Goal: Find contact information: Find contact information

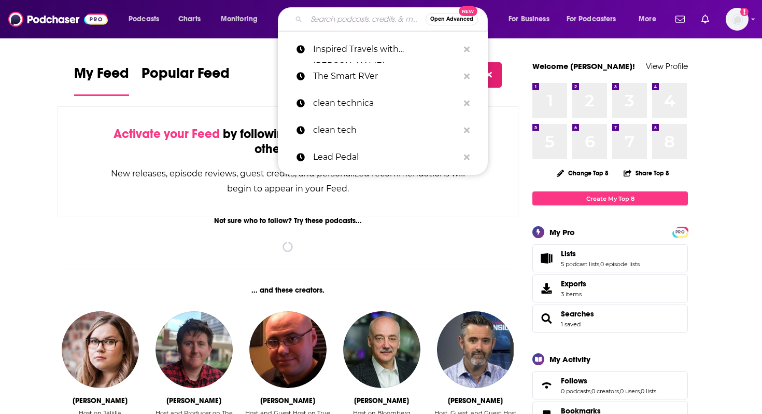
click at [337, 20] on input "Search podcasts, credits, & more..." at bounding box center [366, 19] width 119 height 17
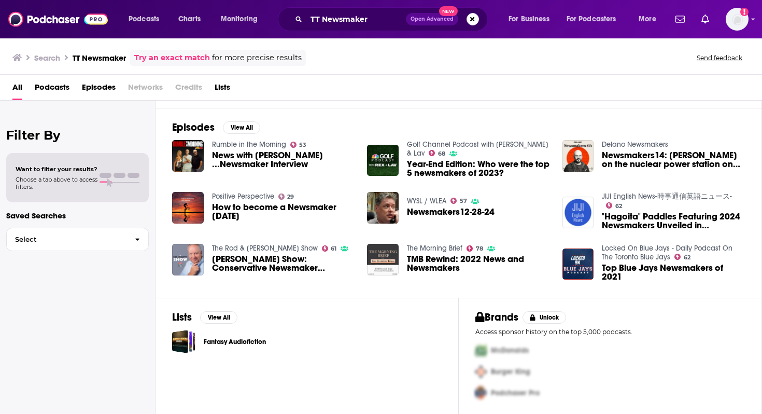
scroll to position [108, 0]
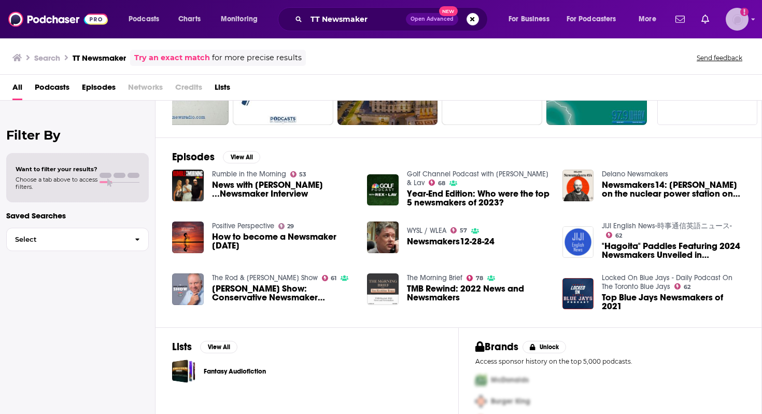
click at [740, 25] on img "Logged in as roneledotsonRAD" at bounding box center [737, 19] width 23 height 23
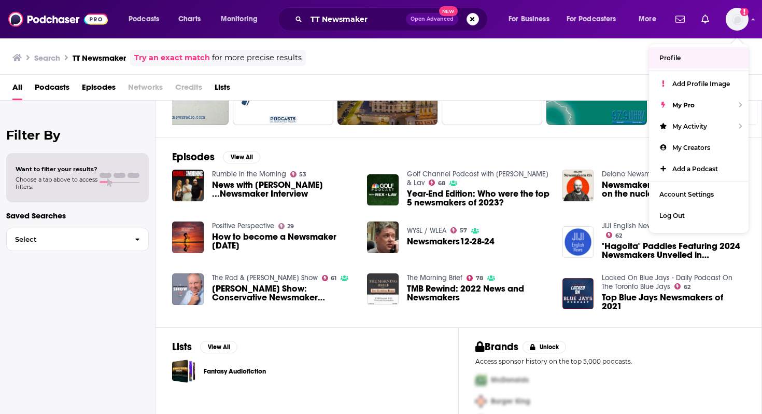
click at [572, 54] on div "Search TT Newsmaker Try an exact match for more precise results Send feedback" at bounding box center [378, 58] width 733 height 16
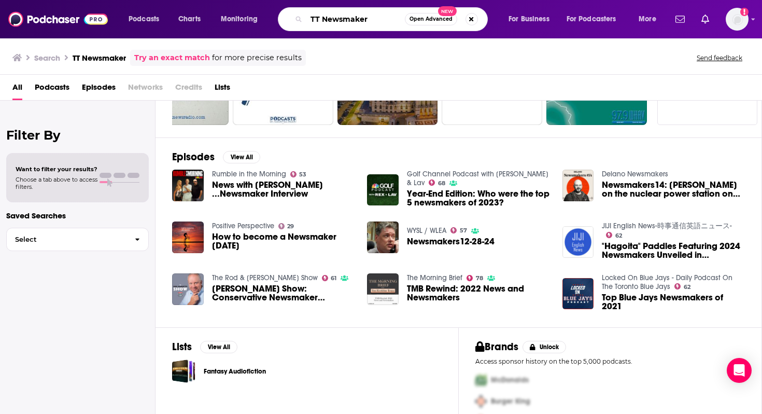
click at [360, 21] on input "TT Newsmaker" at bounding box center [356, 19] width 99 height 17
type input "transport topics"
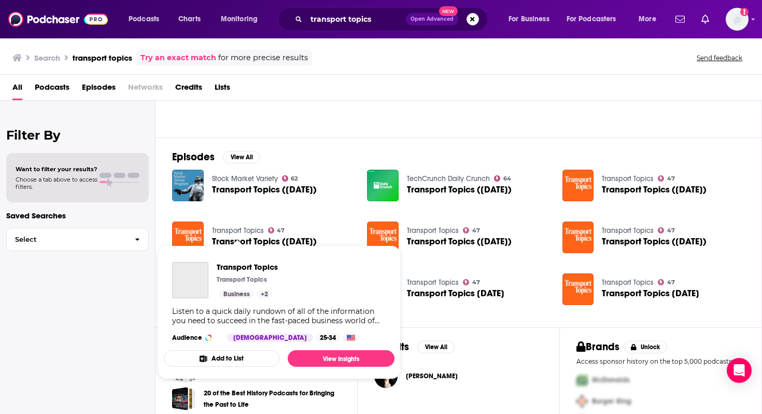
click at [232, 230] on link "Transport Topics" at bounding box center [238, 230] width 52 height 9
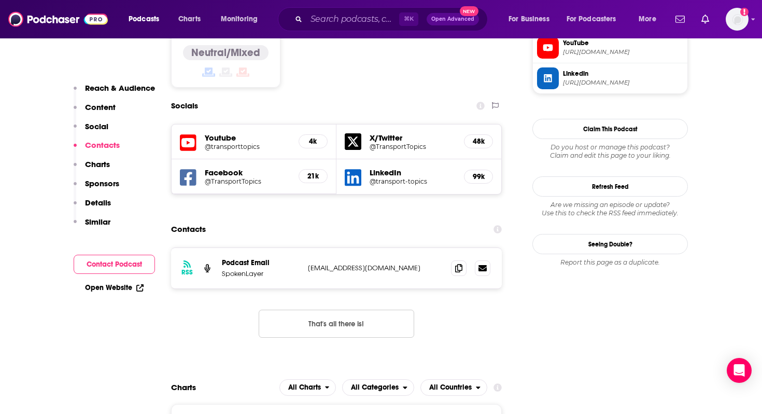
scroll to position [885, 0]
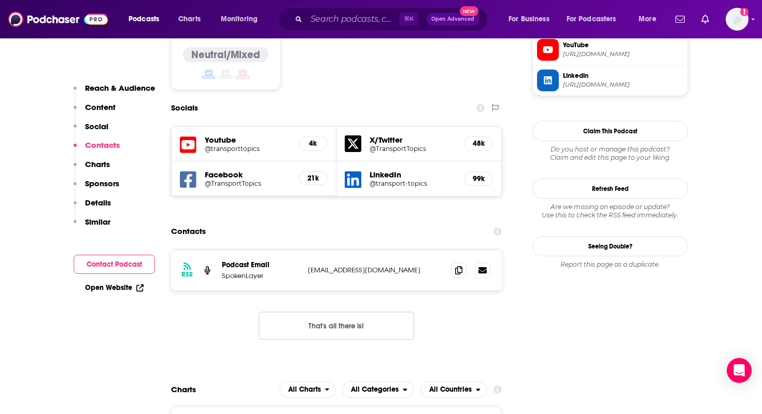
click at [102, 144] on p "Contacts" at bounding box center [102, 145] width 35 height 10
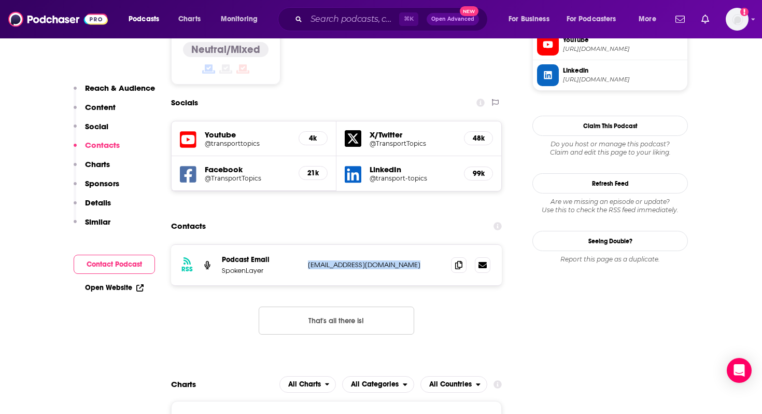
drag, startPoint x: 411, startPoint y: 191, endPoint x: 310, endPoint y: 188, distance: 101.2
click at [310, 260] on p "[EMAIL_ADDRESS][DOMAIN_NAME]" at bounding box center [375, 264] width 135 height 9
click at [410, 260] on p "[EMAIL_ADDRESS][DOMAIN_NAME]" at bounding box center [375, 264] width 135 height 9
drag, startPoint x: 410, startPoint y: 191, endPoint x: 349, endPoint y: 197, distance: 62.0
click at [349, 260] on p "[EMAIL_ADDRESS][DOMAIN_NAME]" at bounding box center [375, 264] width 135 height 9
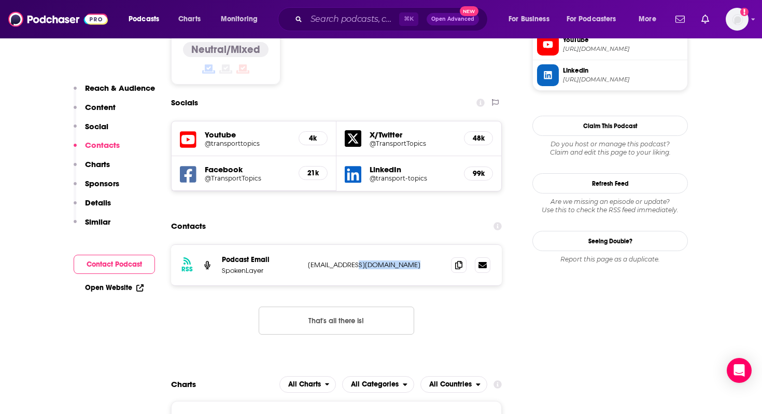
copy div "[DOMAIN_NAME] [EMAIL_ADDRESS][DOMAIN_NAME]"
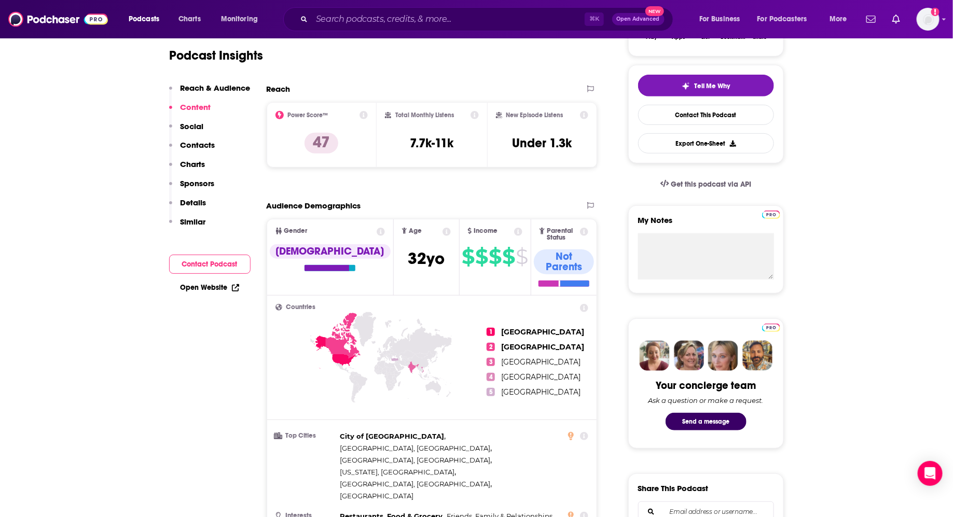
scroll to position [214, 0]
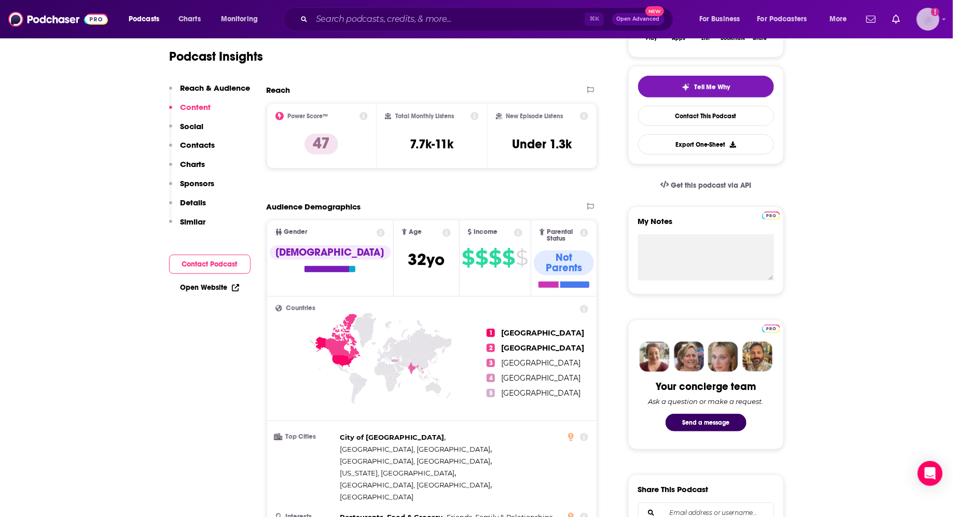
click at [762, 17] on icon "Show profile menu" at bounding box center [944, 19] width 4 height 6
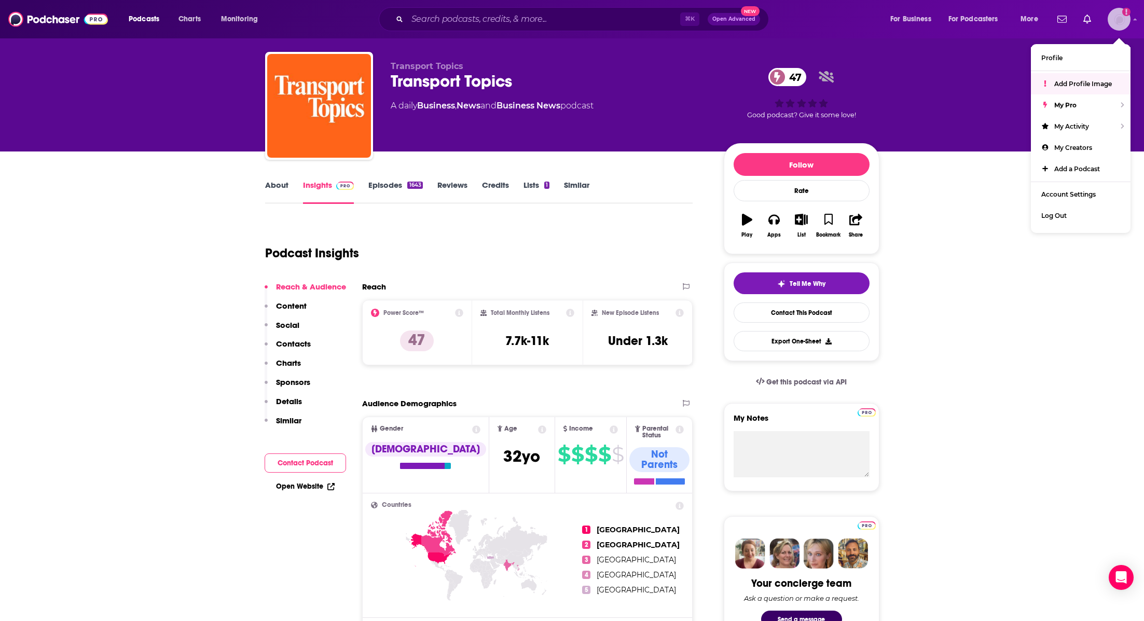
scroll to position [16, 0]
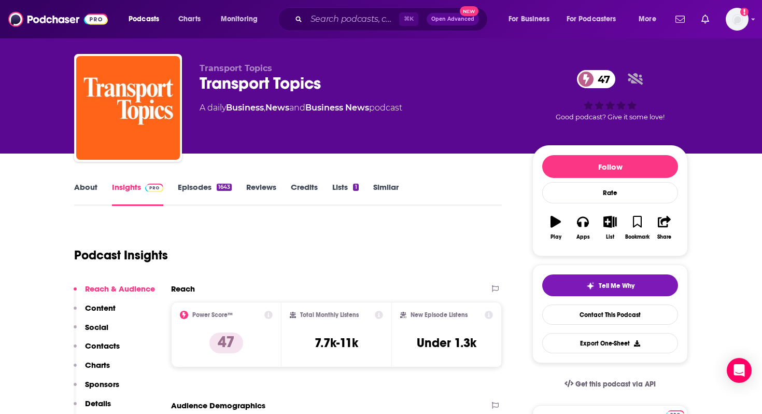
click at [193, 187] on link "Episodes 1643" at bounding box center [205, 194] width 54 height 24
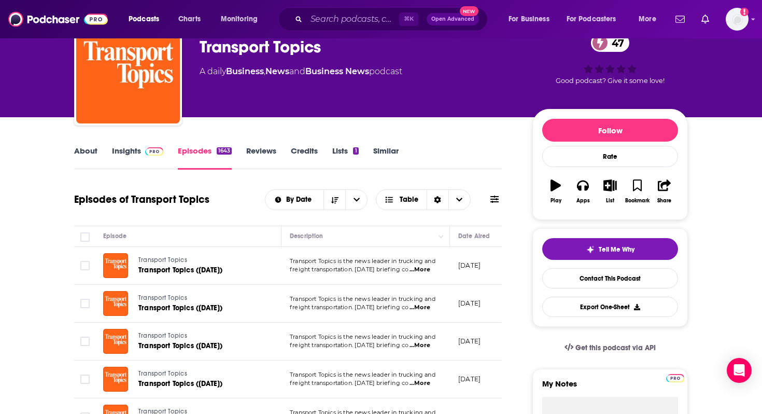
scroll to position [65, 0]
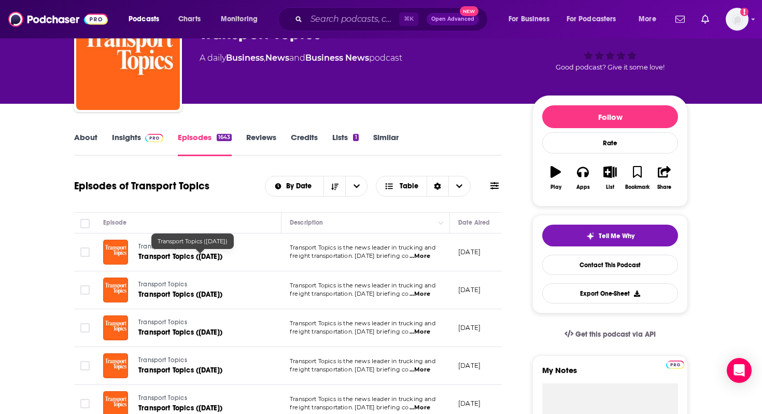
click at [165, 256] on span "Transport Topics ([DATE])" at bounding box center [180, 256] width 84 height 9
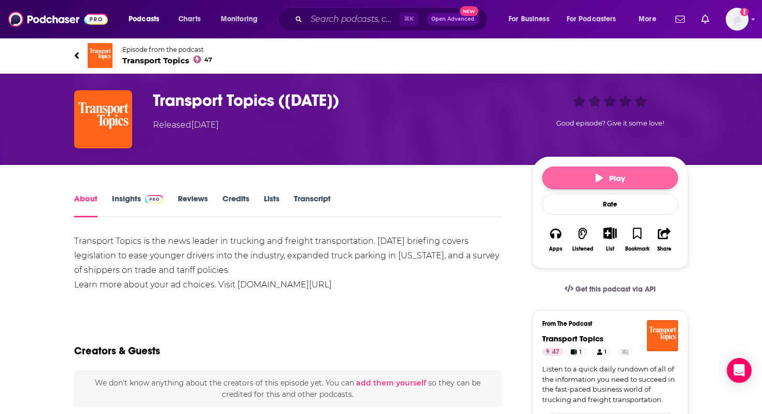
click at [596, 174] on icon "button" at bounding box center [599, 178] width 7 height 8
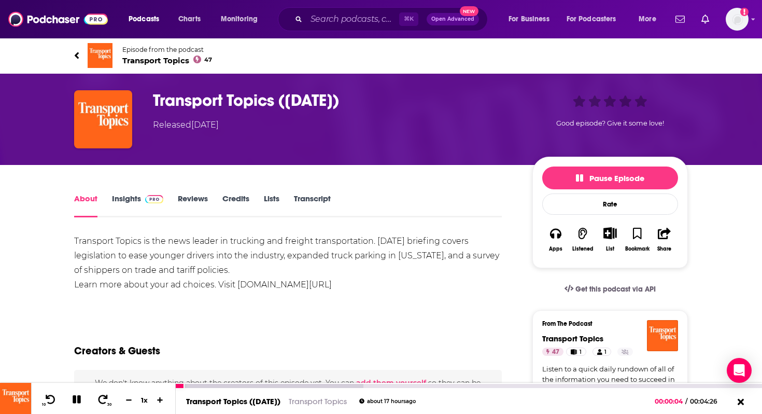
click at [77, 400] on icon at bounding box center [77, 399] width 8 height 8
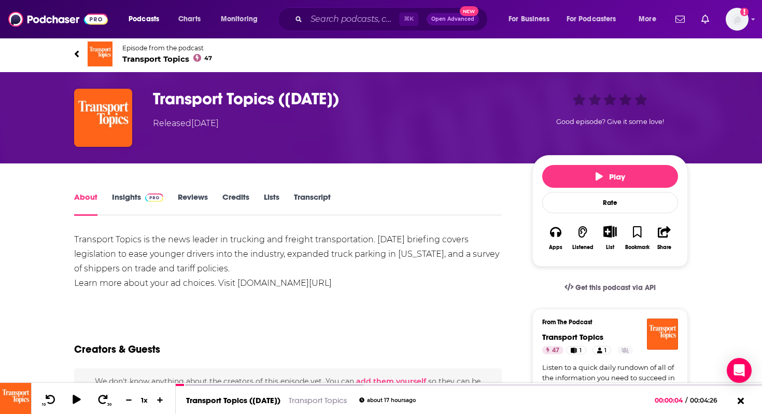
scroll to position [3, 0]
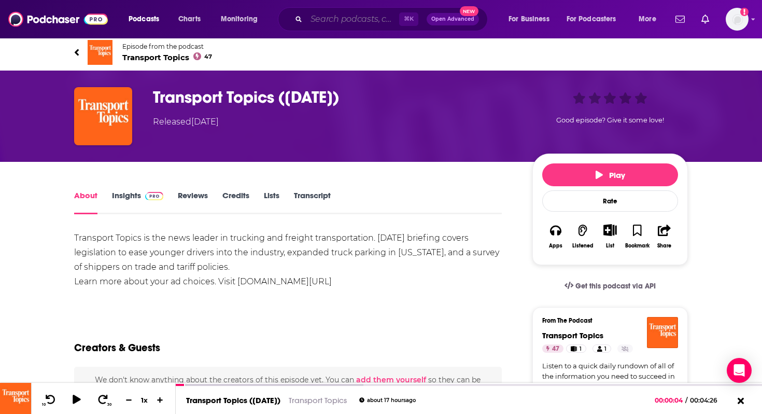
click at [333, 20] on input "Search podcasts, credits, & more..." at bounding box center [353, 19] width 93 height 17
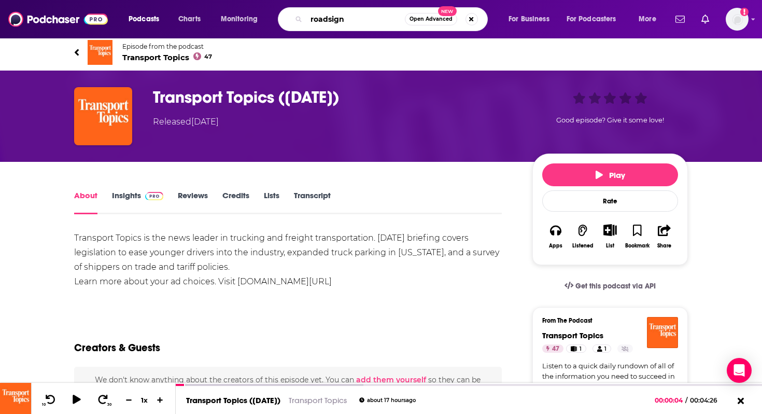
type input "roadsigns"
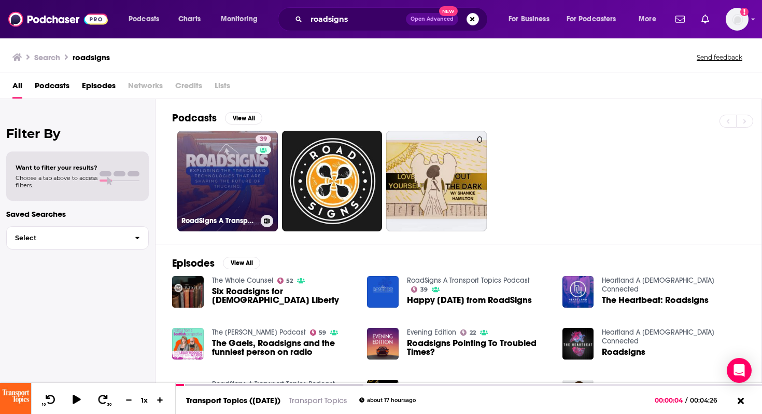
click at [220, 196] on link "39 RoadSigns A Transport Topics Podcast" at bounding box center [227, 181] width 101 height 101
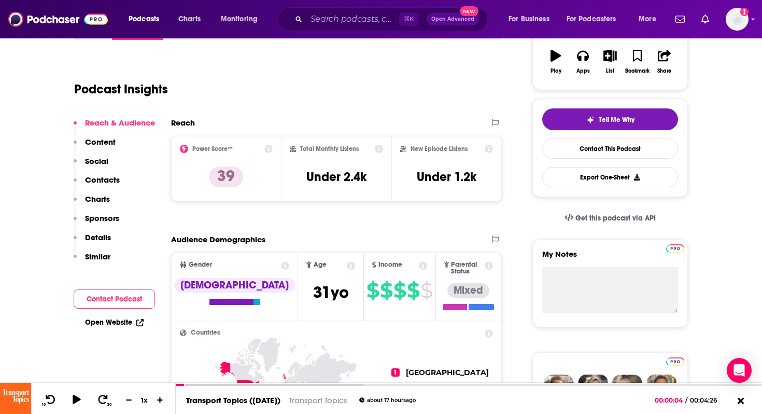
scroll to position [204, 0]
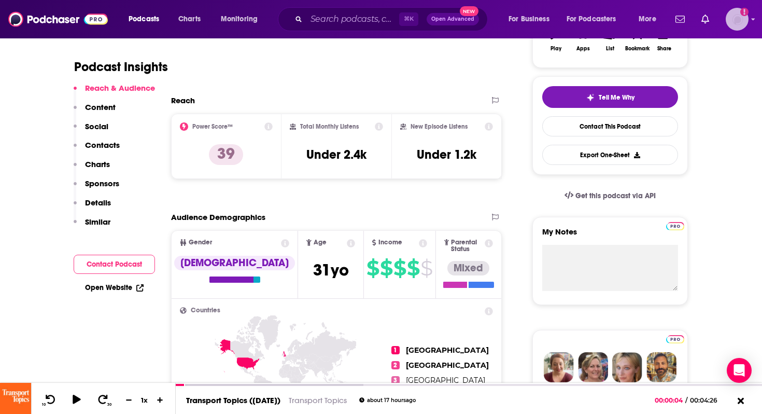
click at [753, 18] on icon "Show profile menu" at bounding box center [754, 19] width 4 height 6
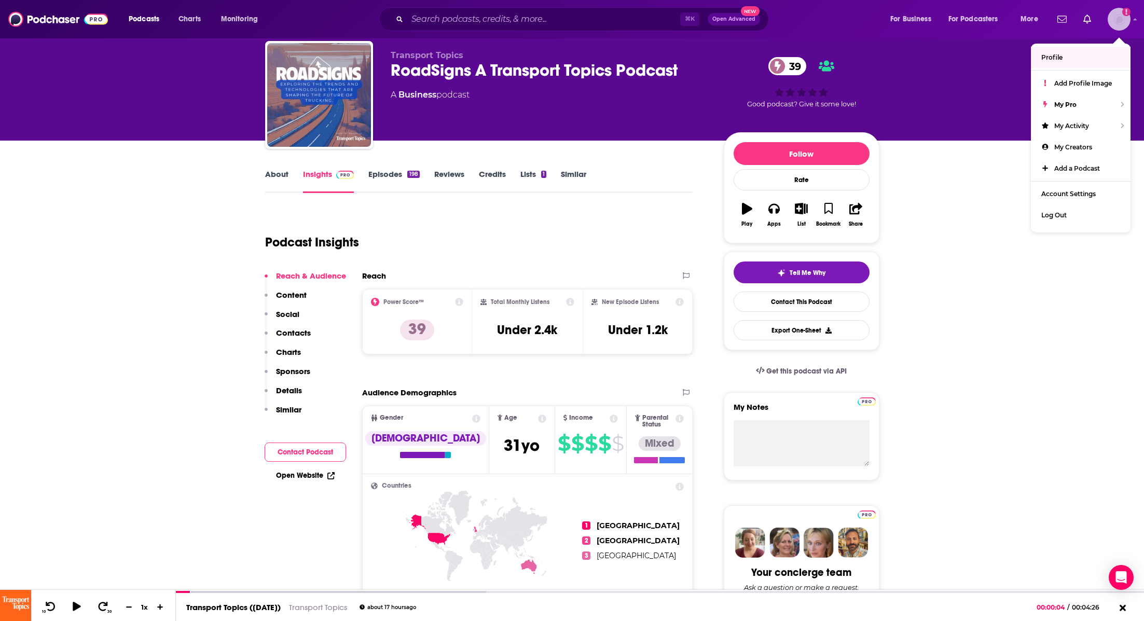
scroll to position [28, 0]
